Goal: Book appointment/travel/reservation

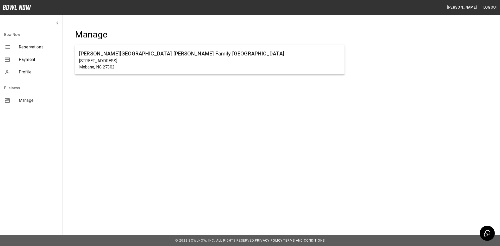
click at [37, 46] on span "Reservations" at bounding box center [39, 47] width 40 height 6
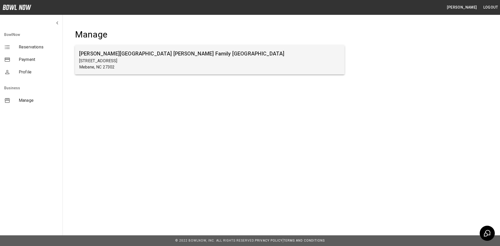
click at [123, 56] on h6 "[PERSON_NAME][GEOGRAPHIC_DATA] [PERSON_NAME] Family [GEOGRAPHIC_DATA]" at bounding box center [209, 53] width 261 height 8
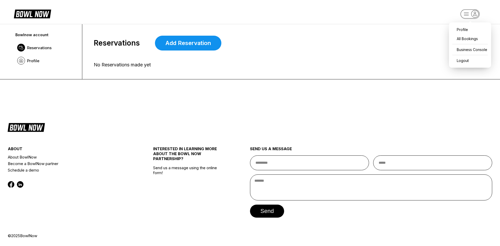
click at [471, 12] on rect "button" at bounding box center [469, 13] width 19 height 9
click at [467, 50] on div "Business Console" at bounding box center [469, 49] width 37 height 9
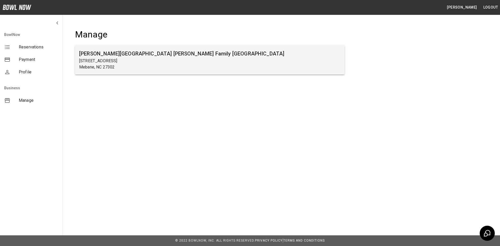
click at [154, 67] on p "Mebane, NC 27302" at bounding box center [209, 67] width 261 height 6
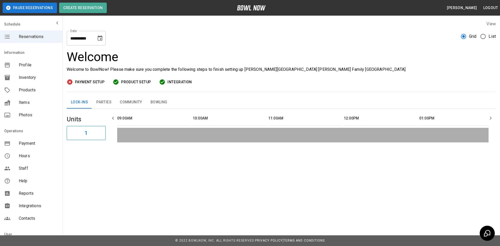
scroll to position [0, 604]
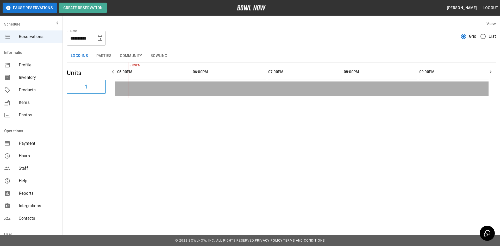
click at [103, 38] on button "Choose date, selected date is Aug 16, 2025" at bounding box center [100, 38] width 10 height 10
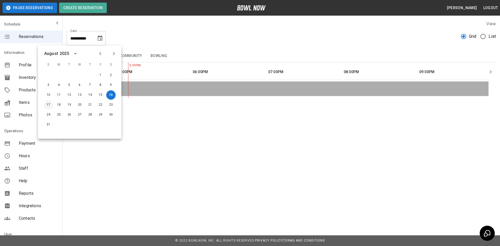
click at [49, 106] on button "17" at bounding box center [48, 104] width 9 height 9
type input "**********"
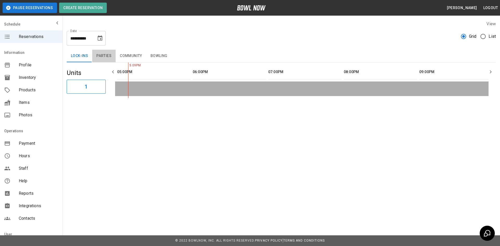
click at [107, 57] on button "Parties" at bounding box center [103, 56] width 23 height 12
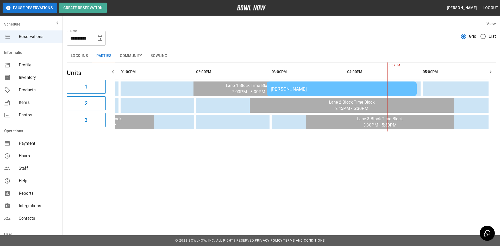
scroll to position [0, 353]
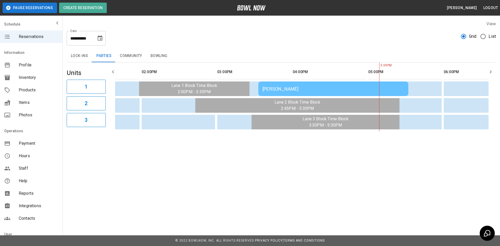
click at [276, 88] on div "HOLLY Brown" at bounding box center [333, 88] width 142 height 5
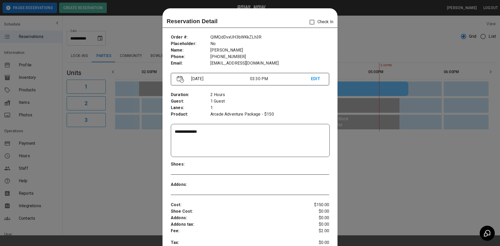
scroll to position [8, 0]
